Goal: Task Accomplishment & Management: Complete application form

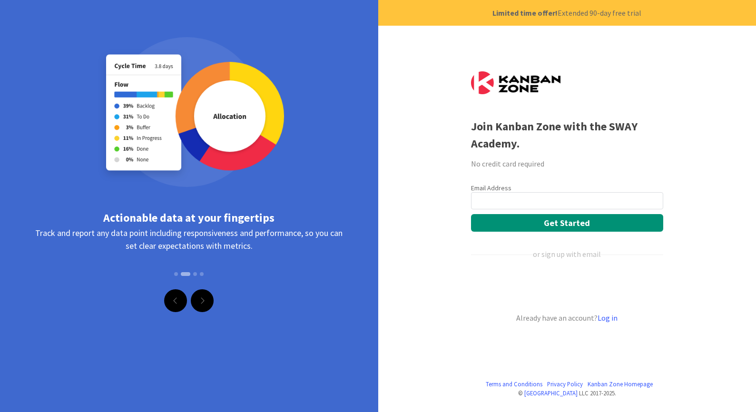
click at [504, 199] on input "email" at bounding box center [567, 200] width 192 height 17
type input "leon.chervinsky@gmail.com"
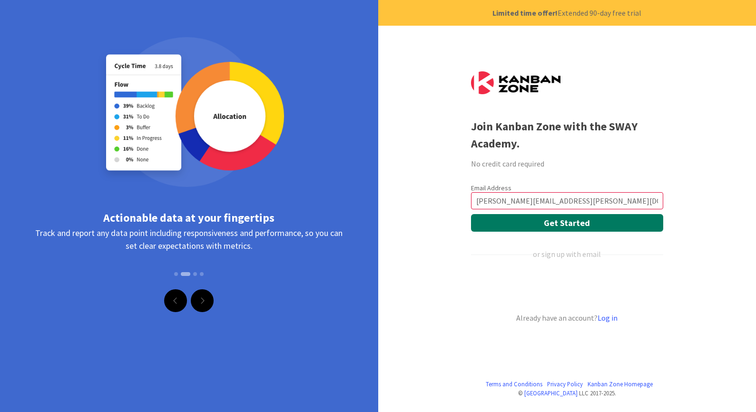
click at [542, 222] on button "Get Started" at bounding box center [567, 223] width 192 height 18
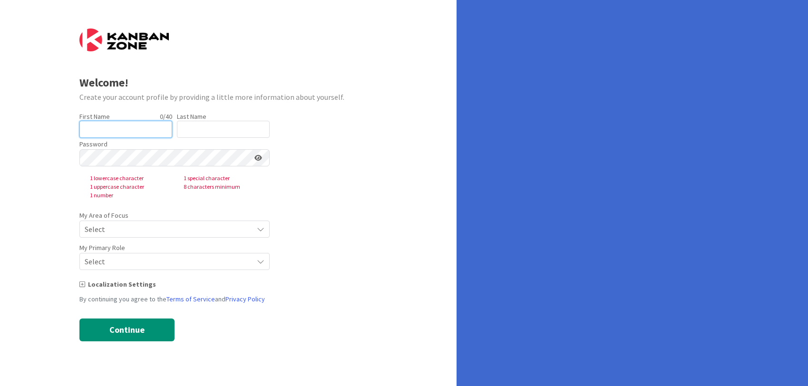
click at [121, 129] on input "text" at bounding box center [125, 129] width 93 height 17
type input "[PERSON_NAME]"
click at [181, 127] on input "text" at bounding box center [223, 129] width 93 height 17
type input "Chervinsky"
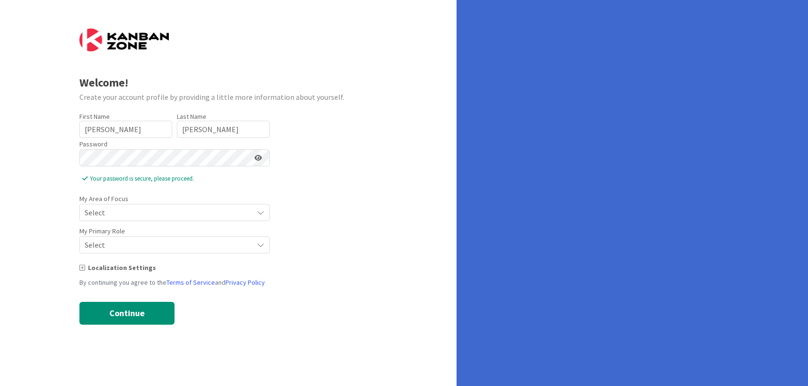
click at [260, 156] on icon at bounding box center [258, 158] width 8 height 7
click at [118, 211] on span "Select" at bounding box center [167, 212] width 164 height 13
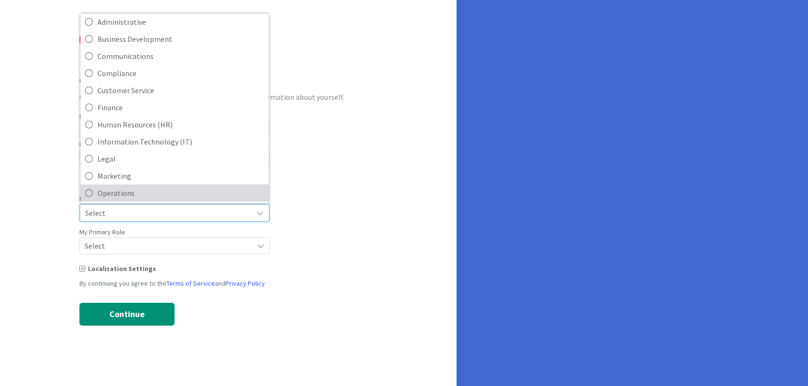
scroll to position [22, 0]
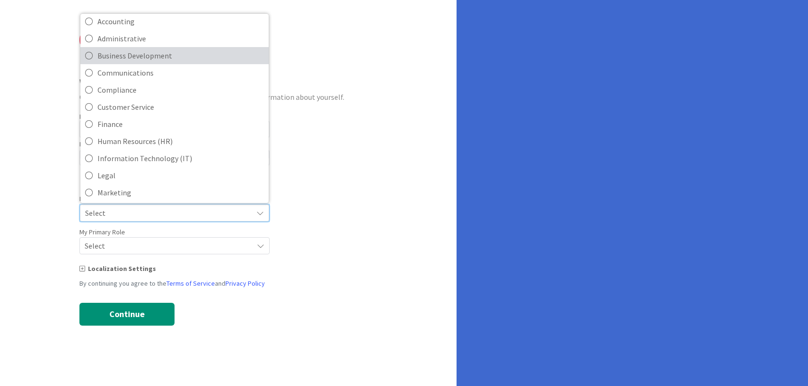
click at [142, 59] on span "Business Development" at bounding box center [181, 56] width 166 height 14
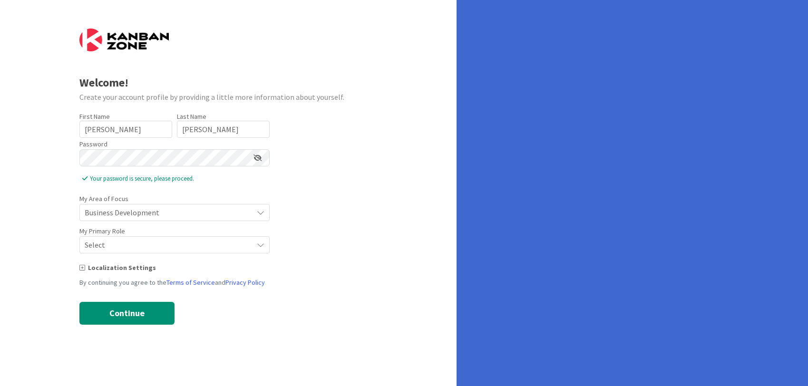
click at [113, 243] on span "Select" at bounding box center [167, 244] width 164 height 13
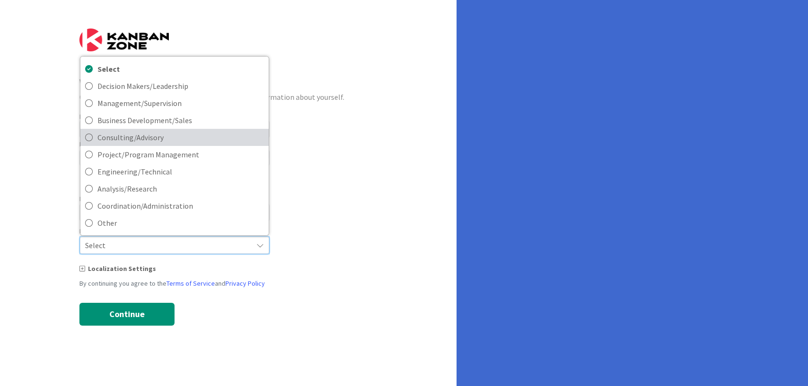
click at [155, 139] on span "Consulting/Advisory" at bounding box center [181, 137] width 166 height 14
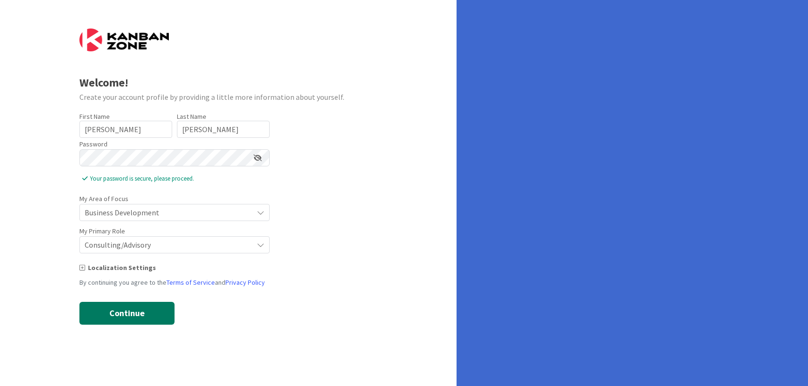
drag, startPoint x: 126, startPoint y: 310, endPoint x: 326, endPoint y: 269, distance: 204.5
click at [328, 306] on form "Welcome! Create your account profile by providing a little more information abo…" at bounding box center [228, 177] width 298 height 296
click at [257, 211] on icon at bounding box center [261, 213] width 8 height 8
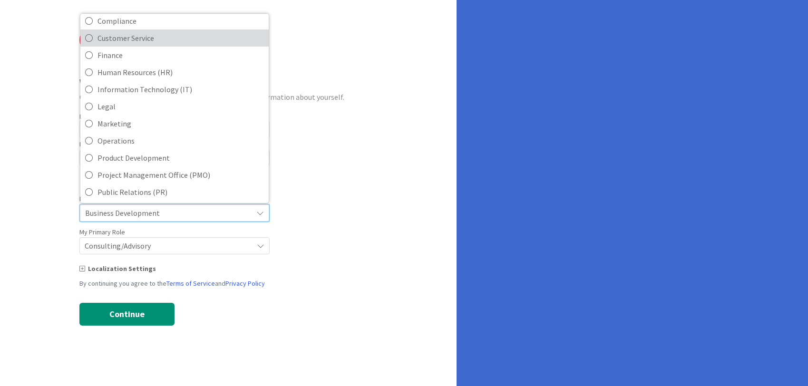
scroll to position [95, 0]
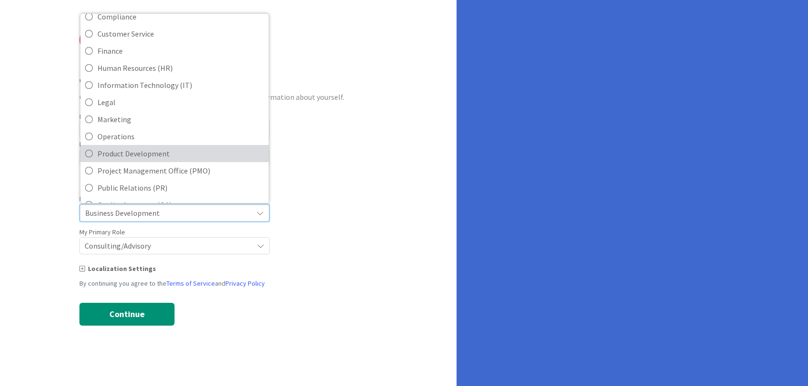
click at [166, 153] on span "Product Development" at bounding box center [181, 153] width 166 height 14
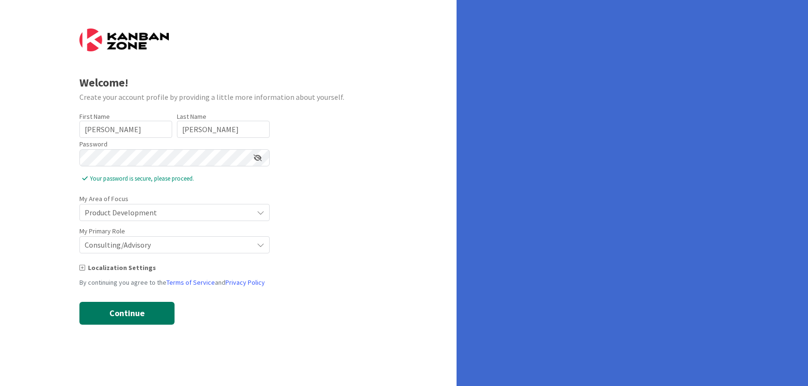
drag, startPoint x: 152, startPoint y: 313, endPoint x: 243, endPoint y: 314, distance: 90.8
click at [243, 314] on form "Welcome! Create your account profile by providing a little more information abo…" at bounding box center [228, 177] width 298 height 296
click at [79, 266] on icon at bounding box center [82, 267] width 6 height 7
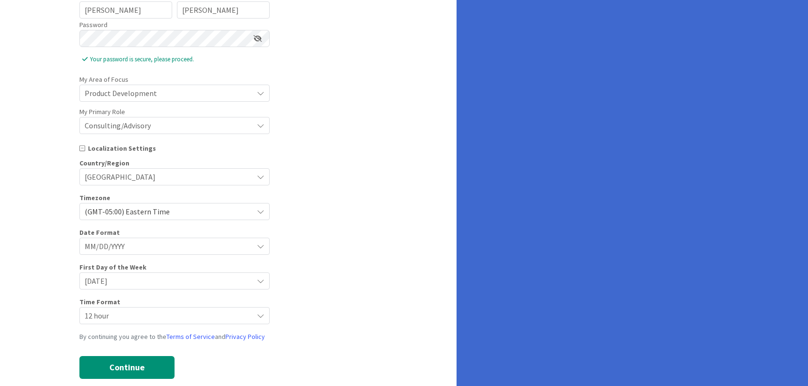
scroll to position [136, 0]
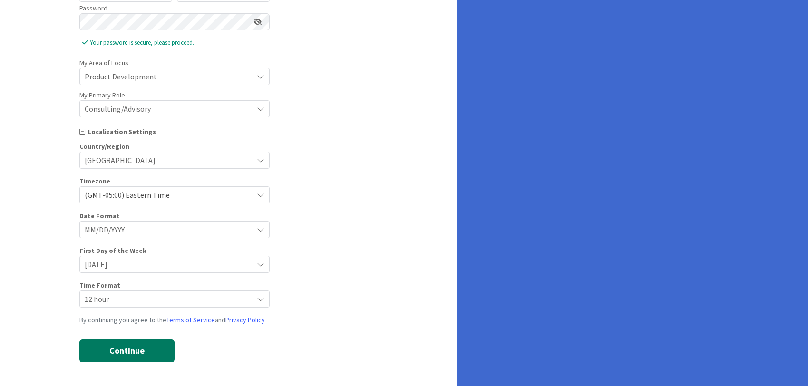
click at [130, 349] on button "Continue" at bounding box center [126, 351] width 95 height 23
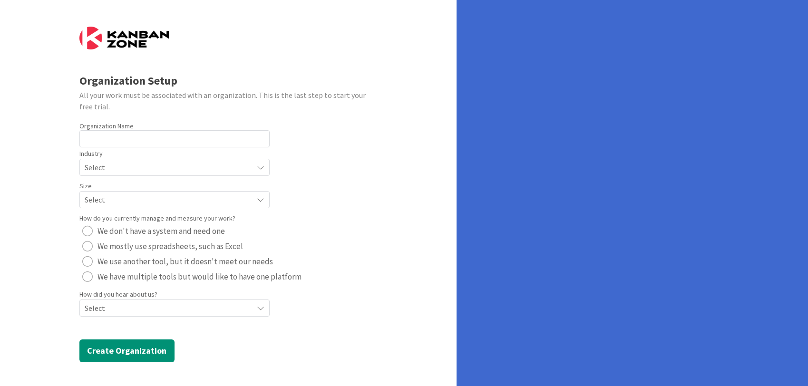
scroll to position [2, 0]
click at [89, 136] on input "text" at bounding box center [174, 138] width 190 height 17
click at [384, 129] on div "Organization Setup All your work must be associated with an organization. This …" at bounding box center [228, 192] width 457 height 388
click at [1, 104] on div "Organization Setup All your work must be associated with an organization. This …" at bounding box center [228, 192] width 457 height 388
click at [166, 143] on input "text" at bounding box center [174, 138] width 190 height 17
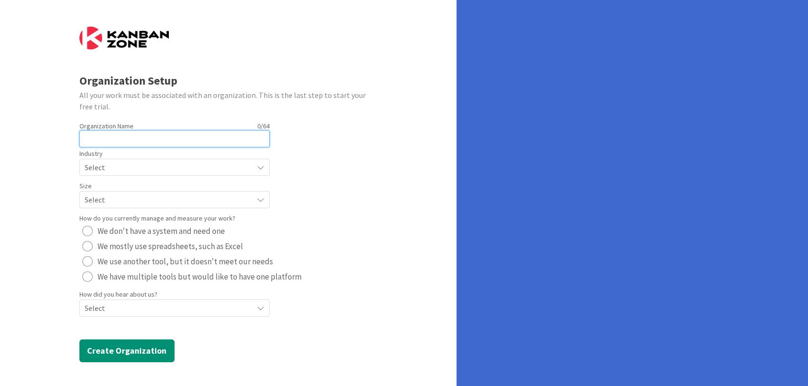
type input "PMO Systems Inc."
click at [126, 166] on span "Select" at bounding box center [167, 167] width 164 height 13
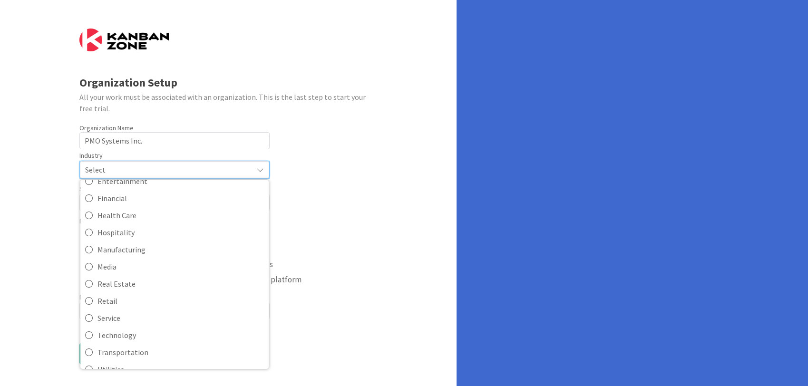
scroll to position [92, 0]
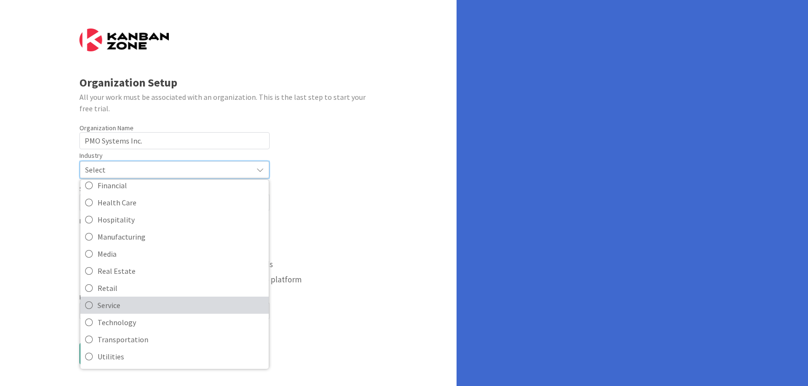
click at [202, 313] on link "Service" at bounding box center [174, 305] width 188 height 17
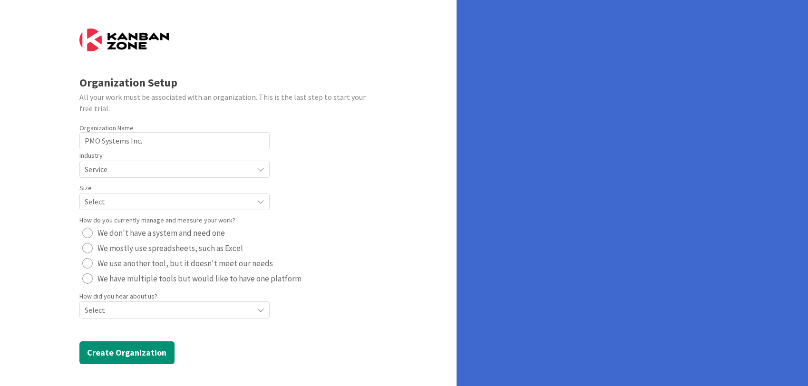
click at [88, 279] on div "radio" at bounding box center [87, 278] width 10 height 10
click at [117, 308] on span "Select" at bounding box center [167, 309] width 164 height 13
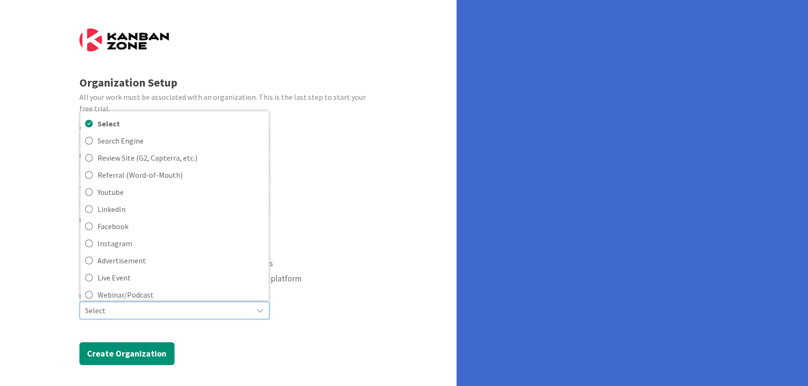
click at [374, 323] on form "Organization Setup All your work must be associated with an organization. This …" at bounding box center [228, 197] width 298 height 337
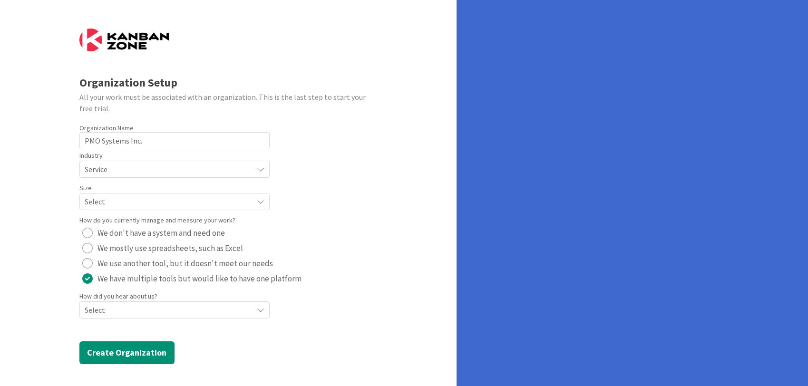
click at [121, 305] on span "Select" at bounding box center [167, 309] width 164 height 13
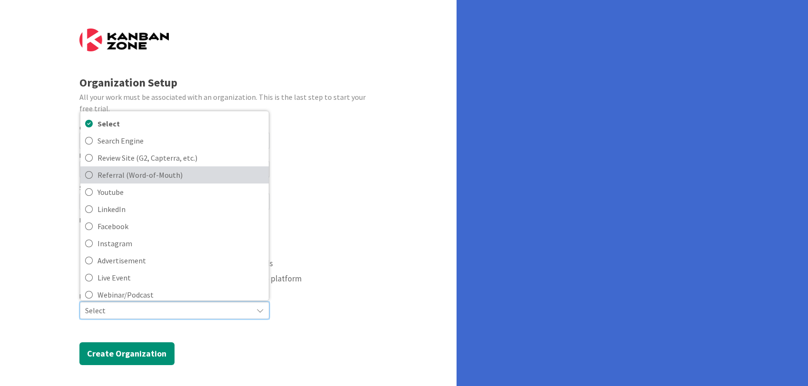
click at [102, 174] on span "Referral (Word-of-Mouth)" at bounding box center [181, 175] width 166 height 14
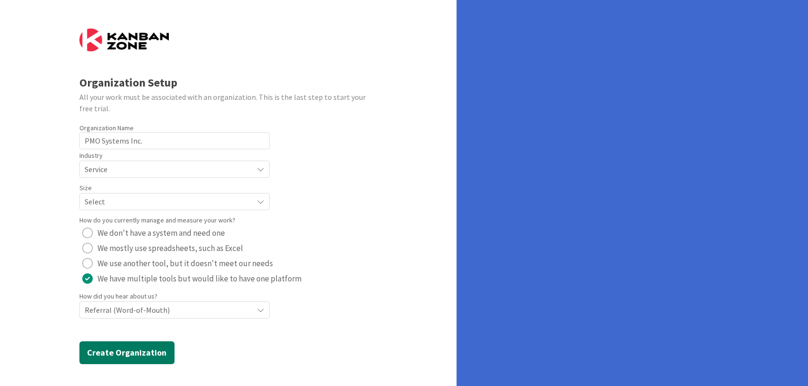
click at [115, 352] on button "Create Organization" at bounding box center [126, 352] width 95 height 23
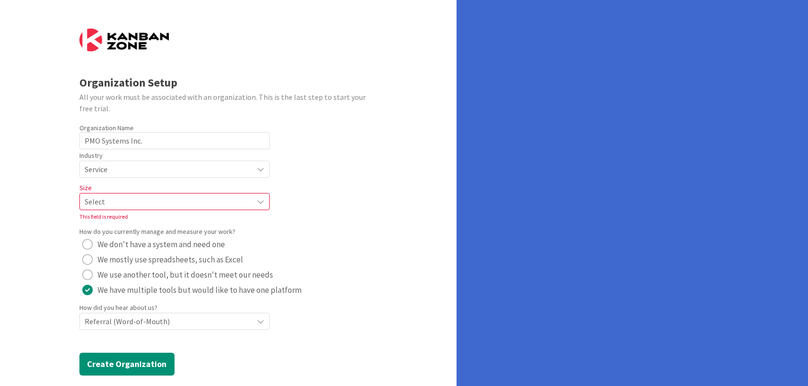
click at [153, 203] on span "Select" at bounding box center [167, 201] width 164 height 13
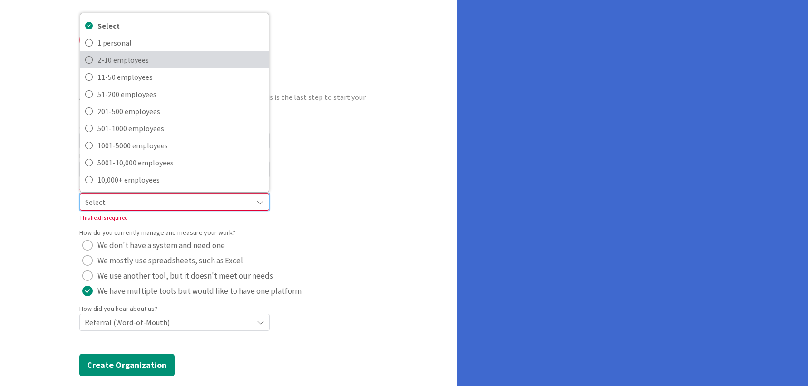
click at [138, 58] on span "2-10 employees" at bounding box center [181, 60] width 166 height 14
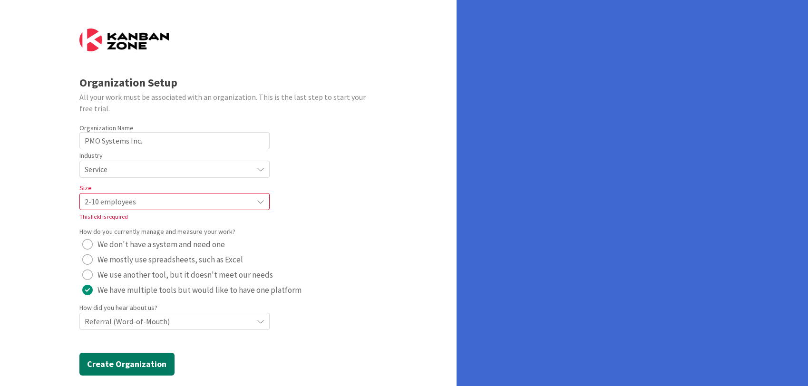
click at [109, 360] on button "Create Organization" at bounding box center [126, 364] width 95 height 23
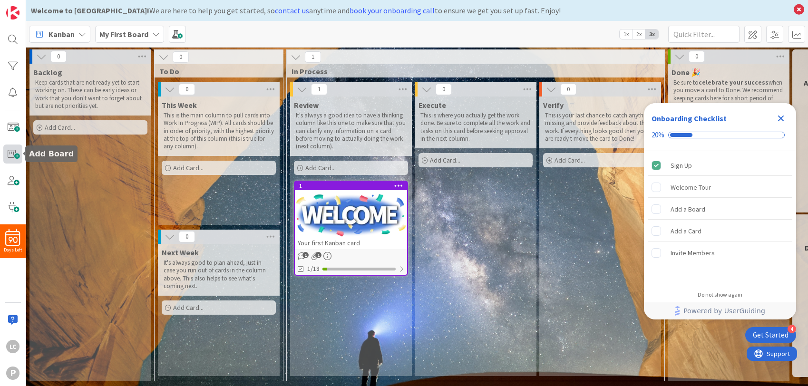
click at [9, 154] on span at bounding box center [12, 154] width 19 height 19
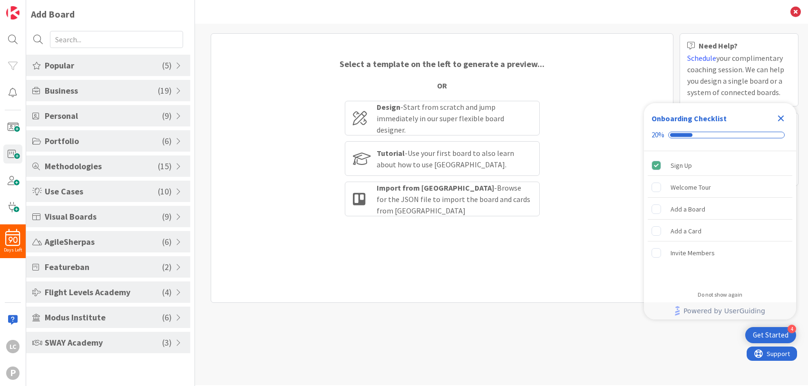
click at [78, 342] on span "SWAY Academy" at bounding box center [103, 342] width 117 height 13
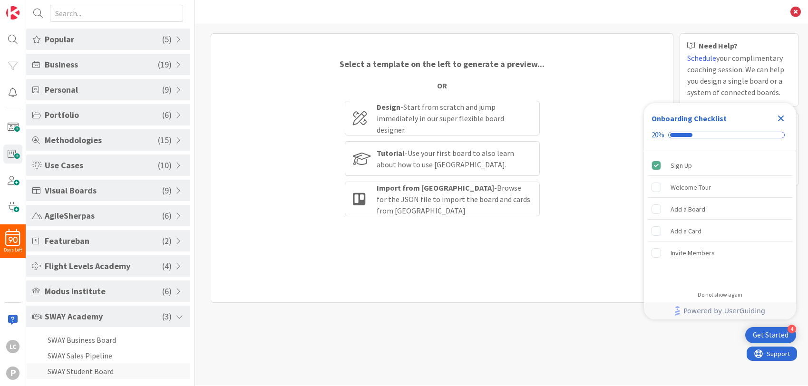
click at [114, 372] on li "SWAY Student Board" at bounding box center [108, 371] width 164 height 16
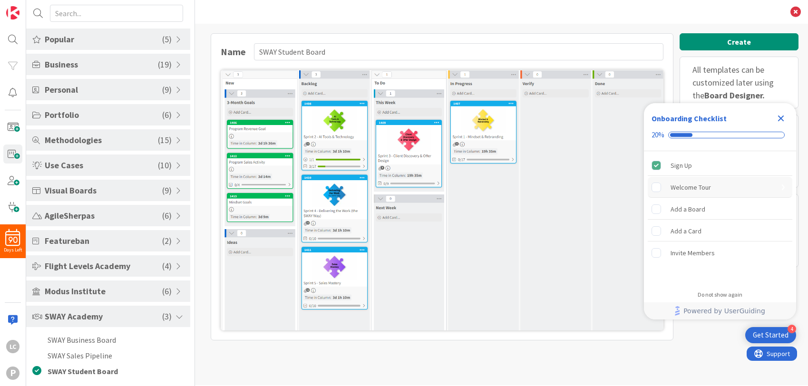
click at [692, 187] on div "Welcome Tour" at bounding box center [691, 187] width 40 height 11
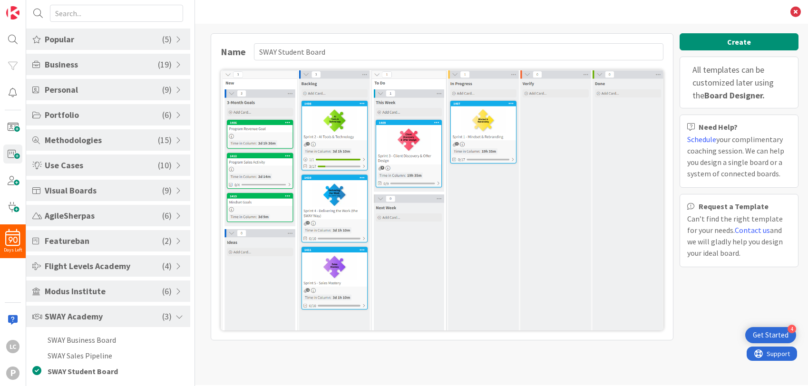
scroll to position [0, 0]
